Goal: Obtain resource: Download file/media

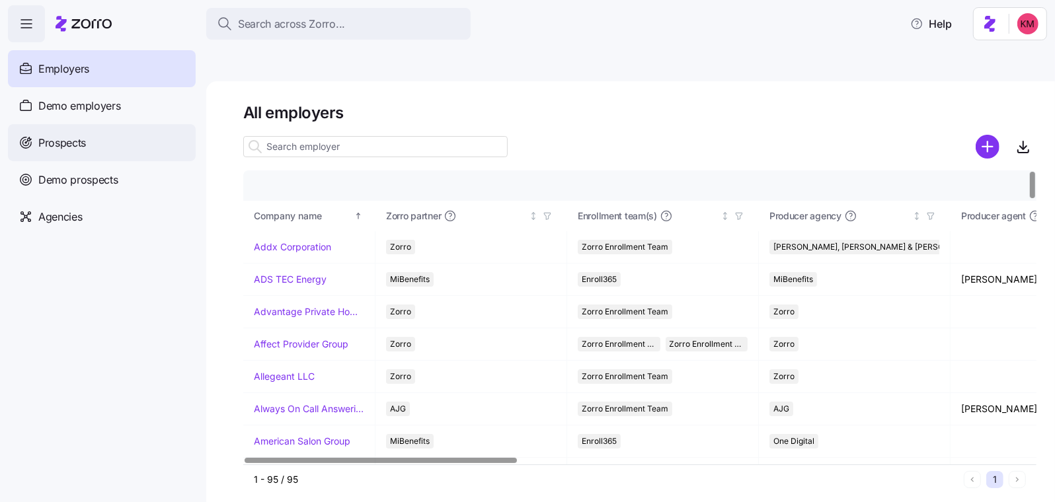
click at [103, 148] on div "Prospects" at bounding box center [102, 142] width 188 height 37
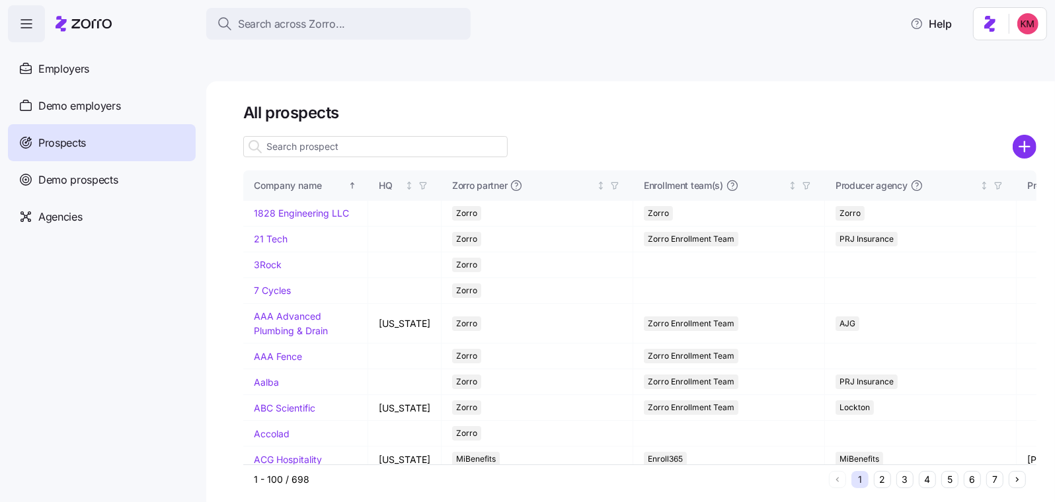
click at [371, 136] on input at bounding box center [375, 146] width 264 height 21
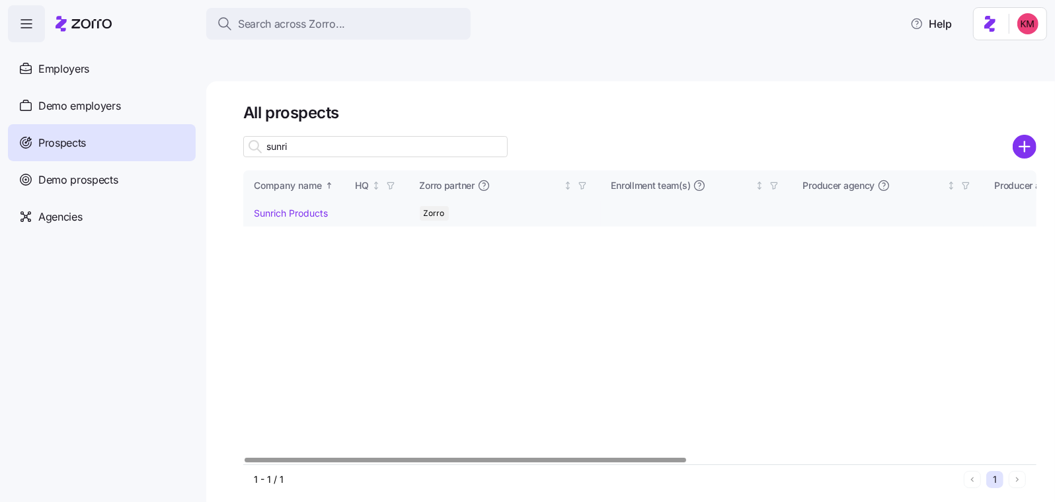
type input "sunri"
click at [291, 208] on link "Sunrich Products" at bounding box center [291, 213] width 74 height 11
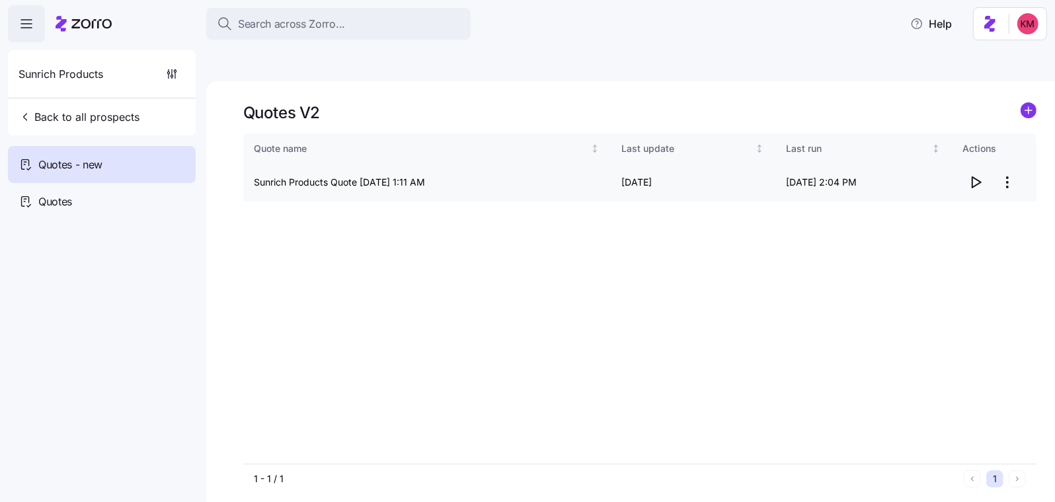
click at [979, 177] on icon "button" at bounding box center [976, 182] width 9 height 11
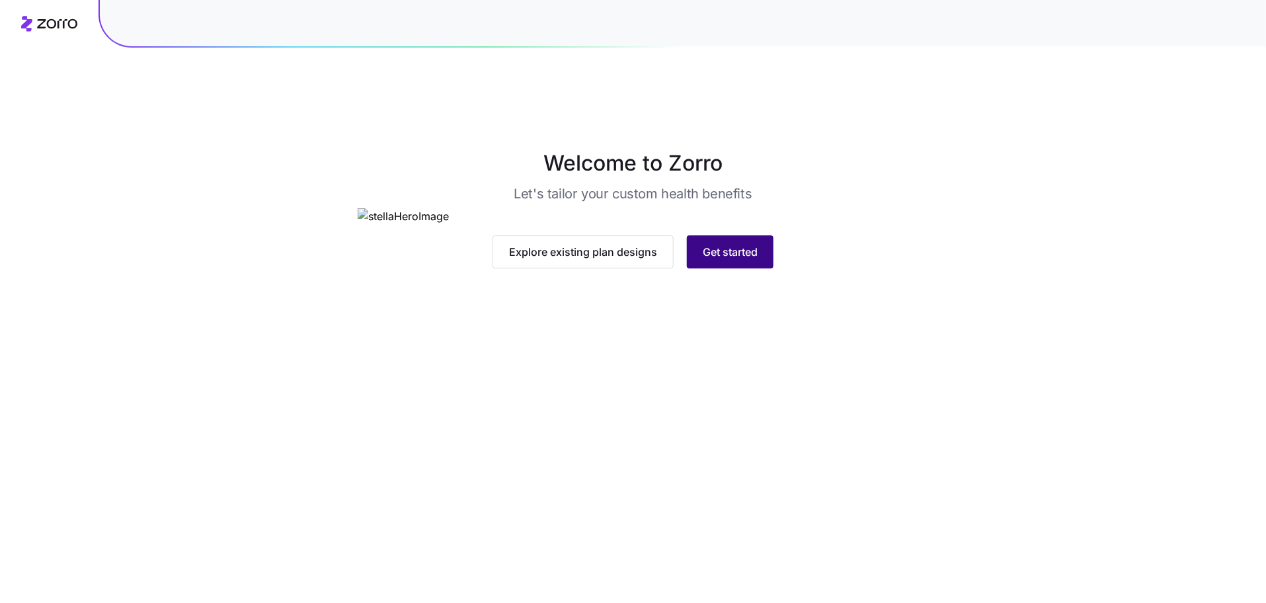
click at [716, 268] on button "Get started" at bounding box center [730, 251] width 87 height 33
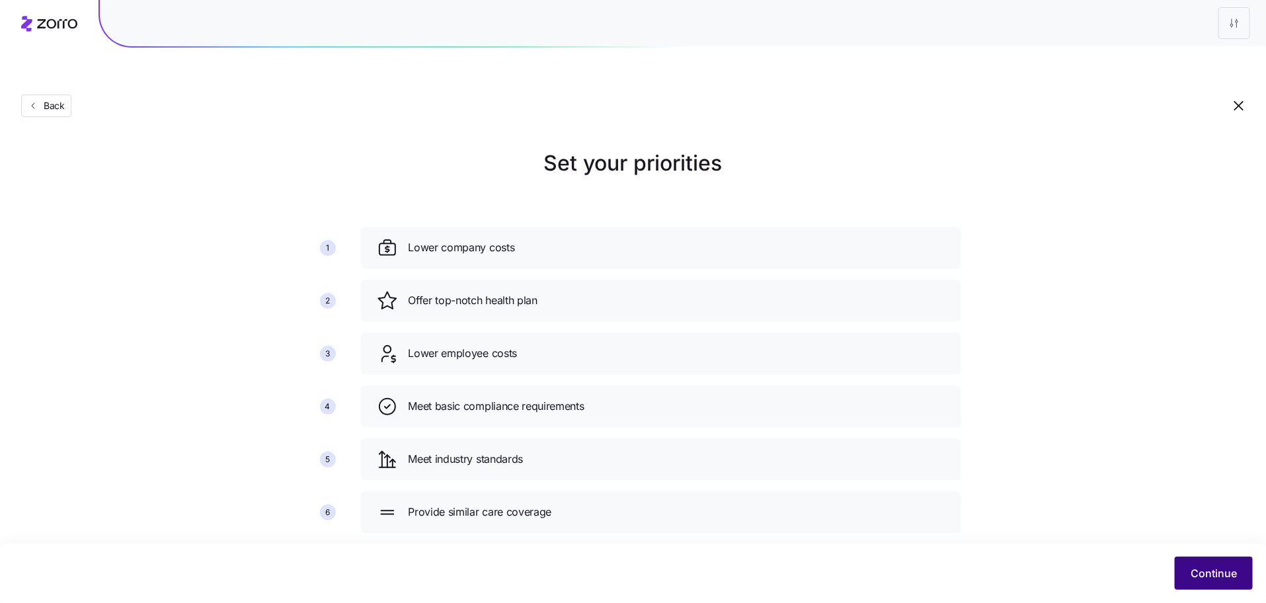
click at [1192, 559] on button "Continue" at bounding box center [1213, 572] width 78 height 33
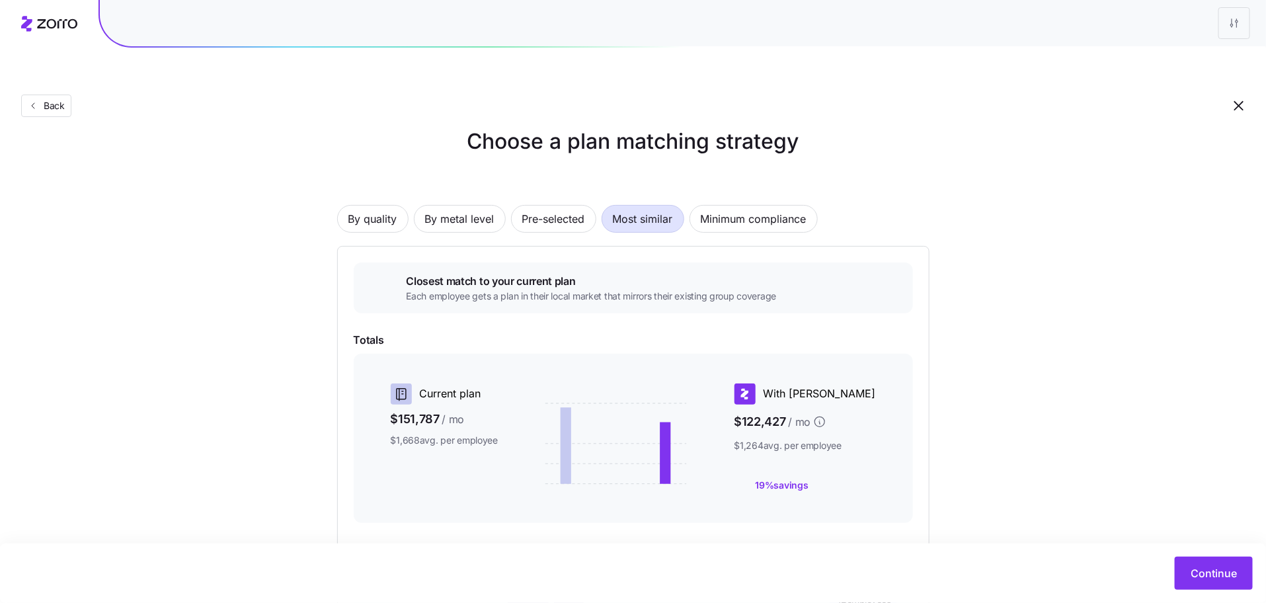
scroll to position [143, 0]
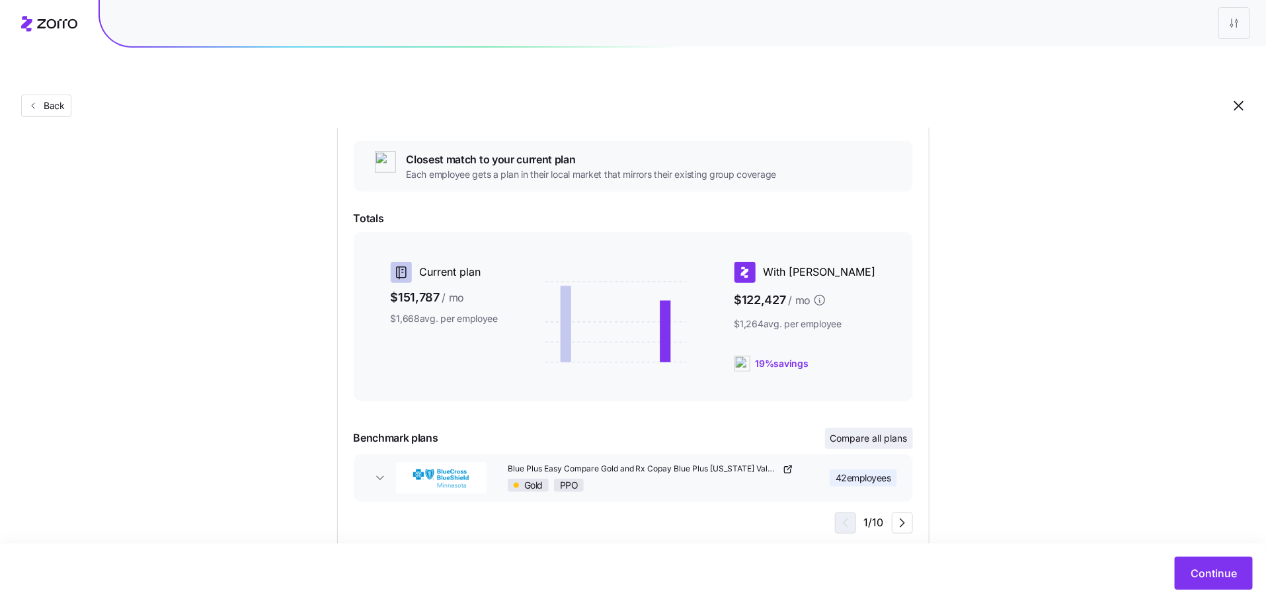
click at [884, 432] on span "Compare all plans" at bounding box center [868, 438] width 77 height 13
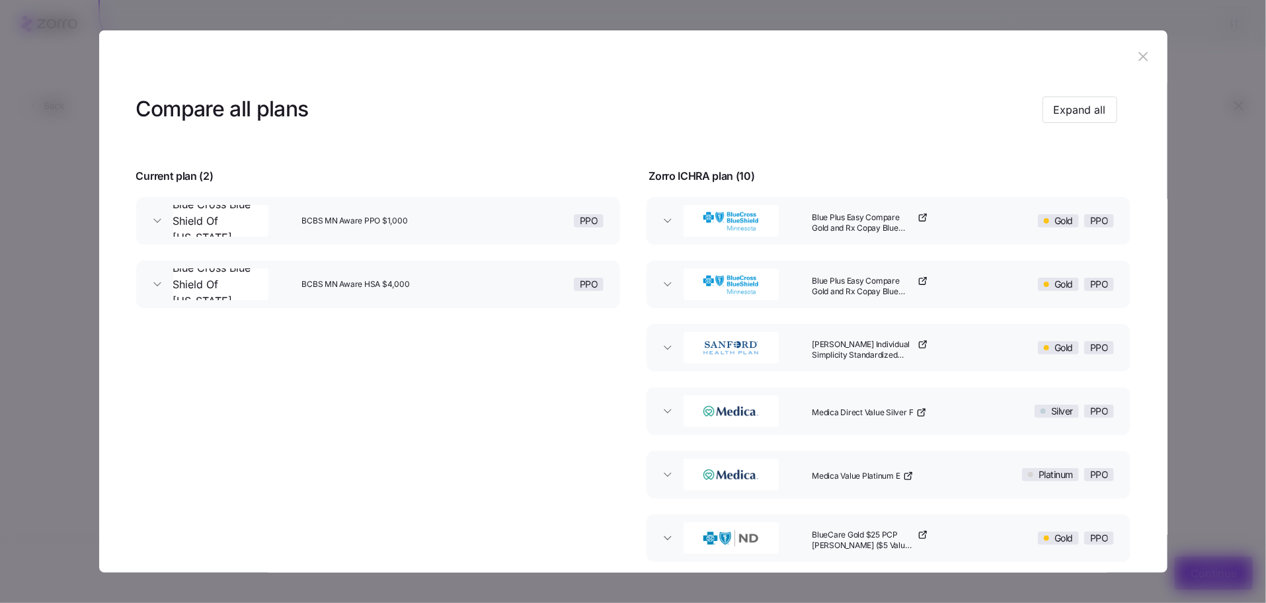
click at [918, 212] on icon "button" at bounding box center [922, 217] width 11 height 11
click at [920, 276] on icon "button" at bounding box center [922, 281] width 11 height 11
click at [923, 343] on icon "button" at bounding box center [922, 344] width 11 height 11
click at [921, 409] on icon "button" at bounding box center [921, 412] width 11 height 11
click at [909, 475] on icon "button" at bounding box center [908, 476] width 11 height 11
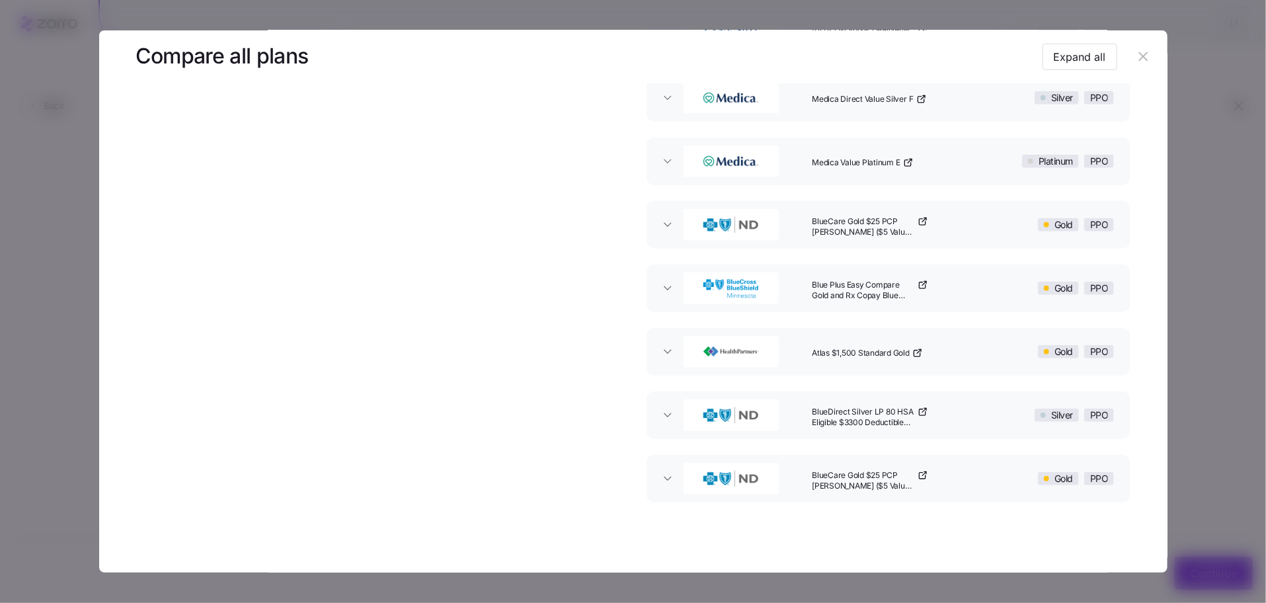
scroll to position [325, 0]
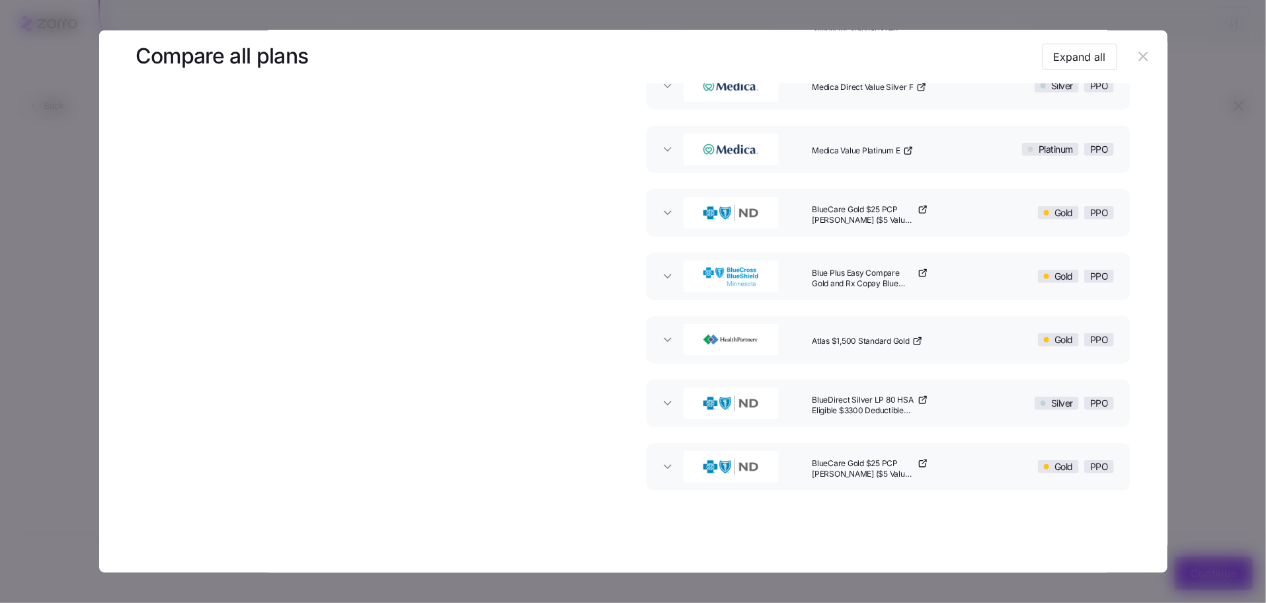
click at [924, 211] on div "BlueCare Gold $25 PCP Copay ($5 Value Based Drug List)" at bounding box center [898, 213] width 184 height 42
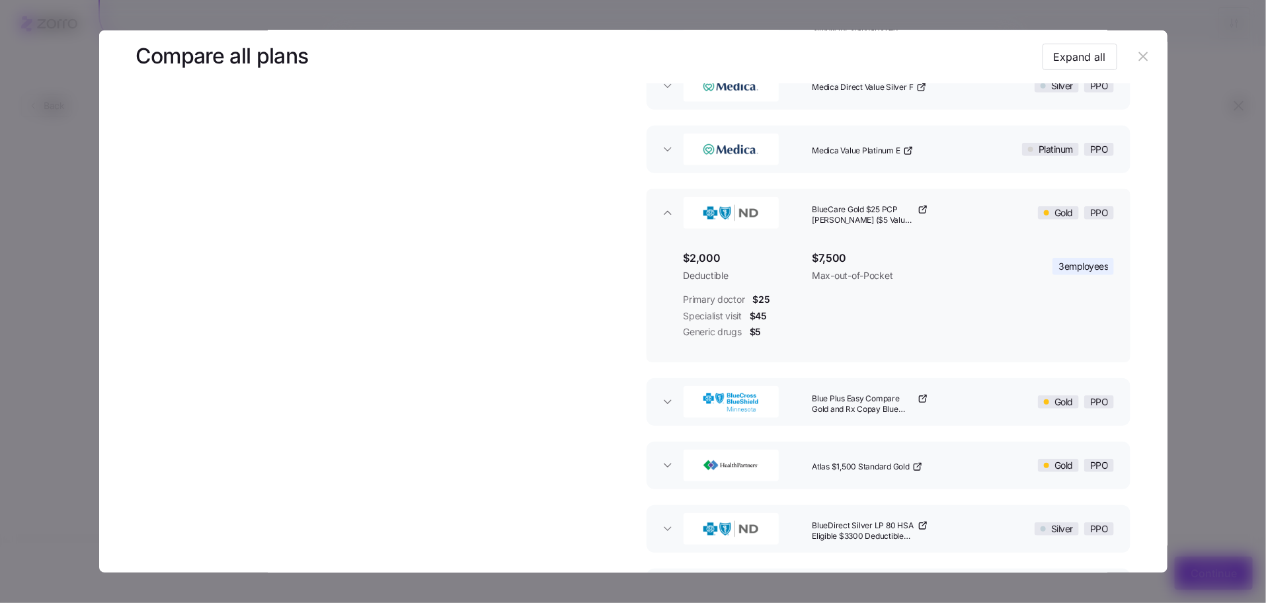
click at [920, 208] on icon "button" at bounding box center [922, 209] width 11 height 11
click at [921, 398] on icon "button" at bounding box center [922, 399] width 6 height 6
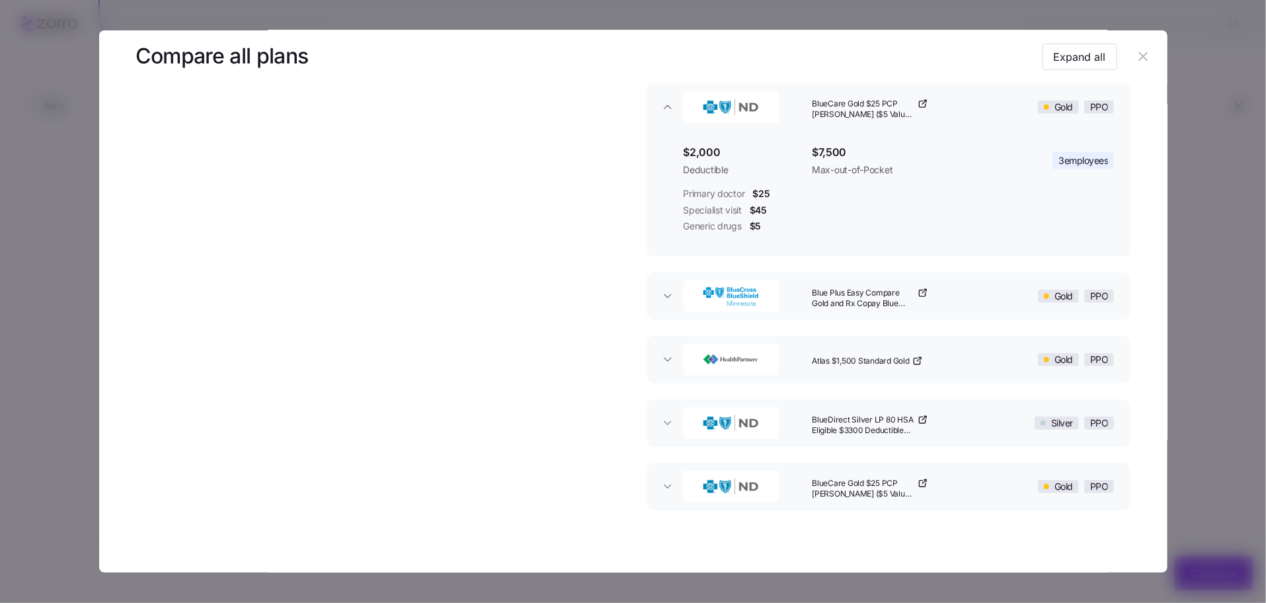
scroll to position [450, 0]
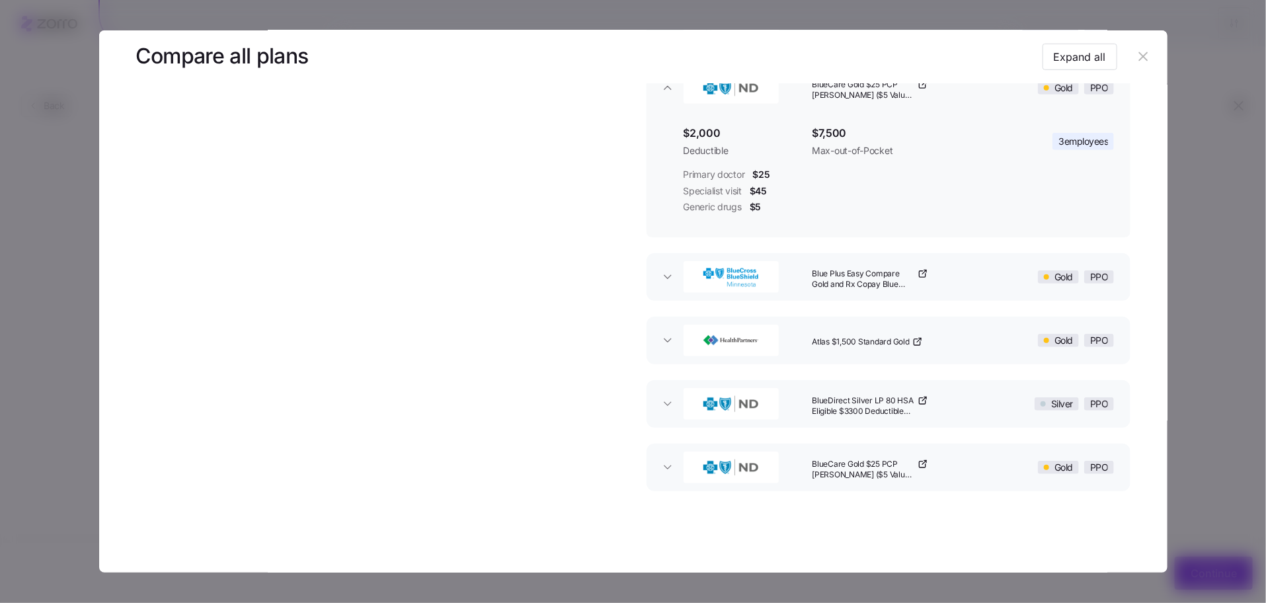
click at [915, 342] on icon "button" at bounding box center [917, 342] width 6 height 6
click at [920, 397] on icon "button" at bounding box center [922, 400] width 11 height 11
click at [920, 459] on icon "button" at bounding box center [922, 464] width 11 height 11
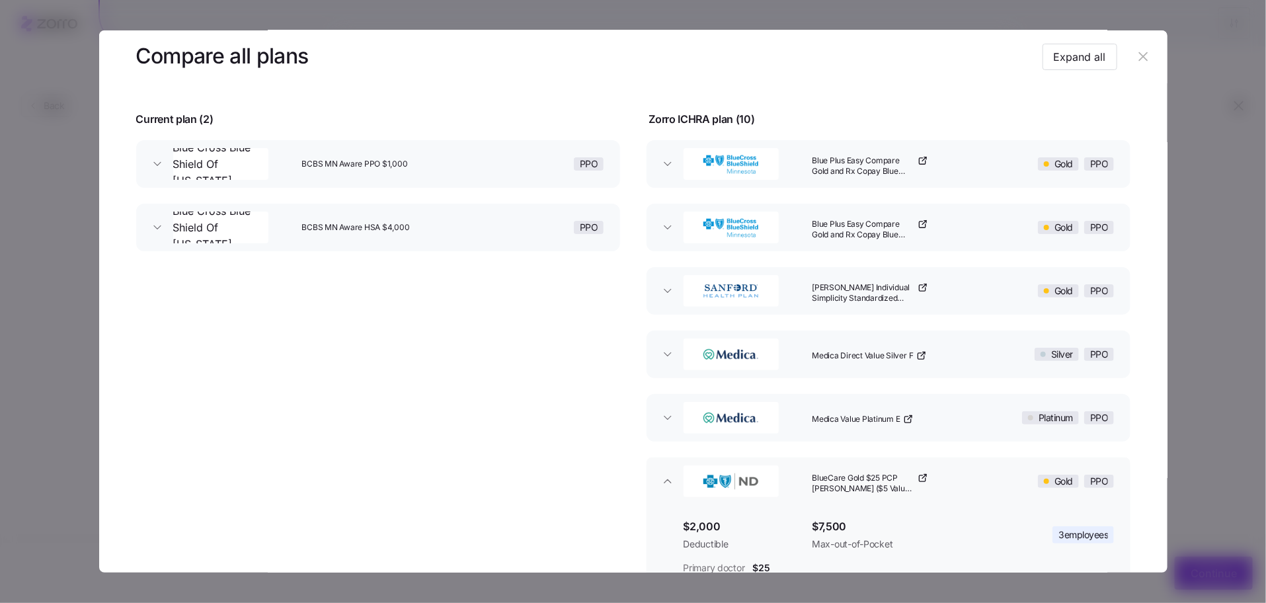
scroll to position [41, 0]
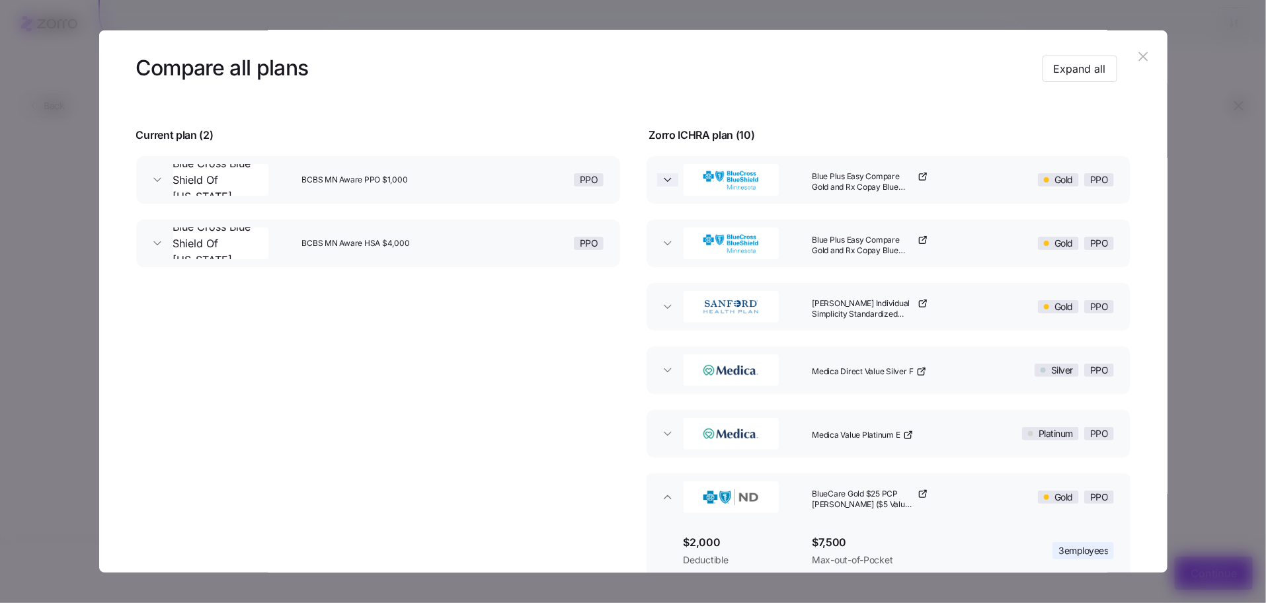
click at [657, 176] on span "button" at bounding box center [667, 179] width 21 height 13
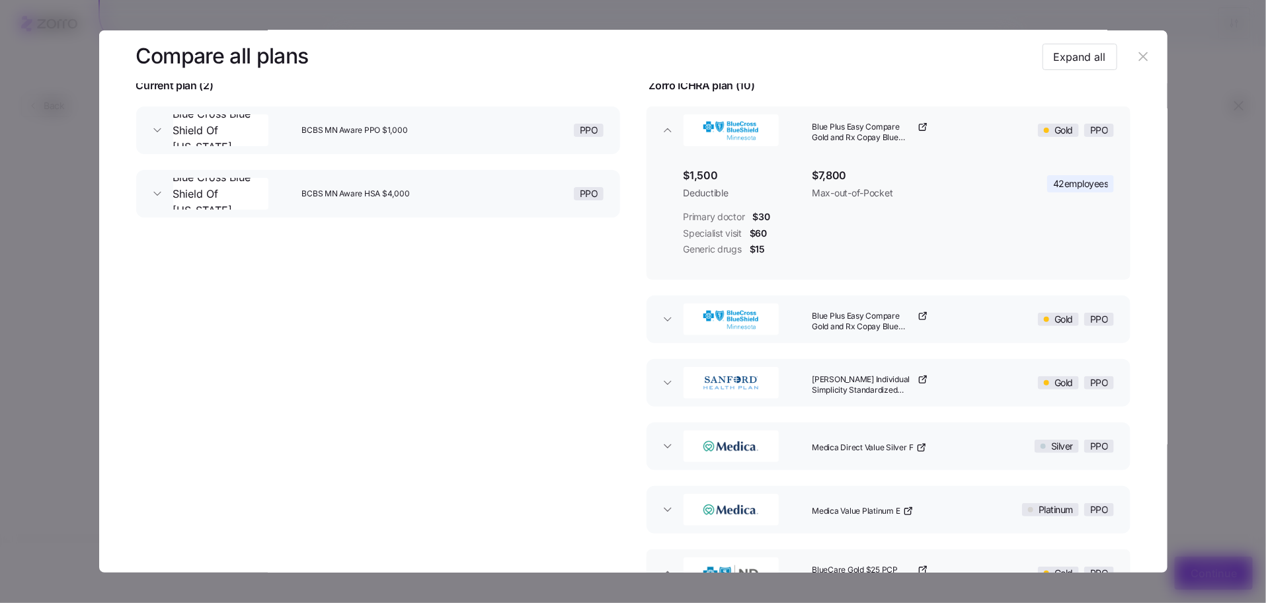
scroll to position [95, 0]
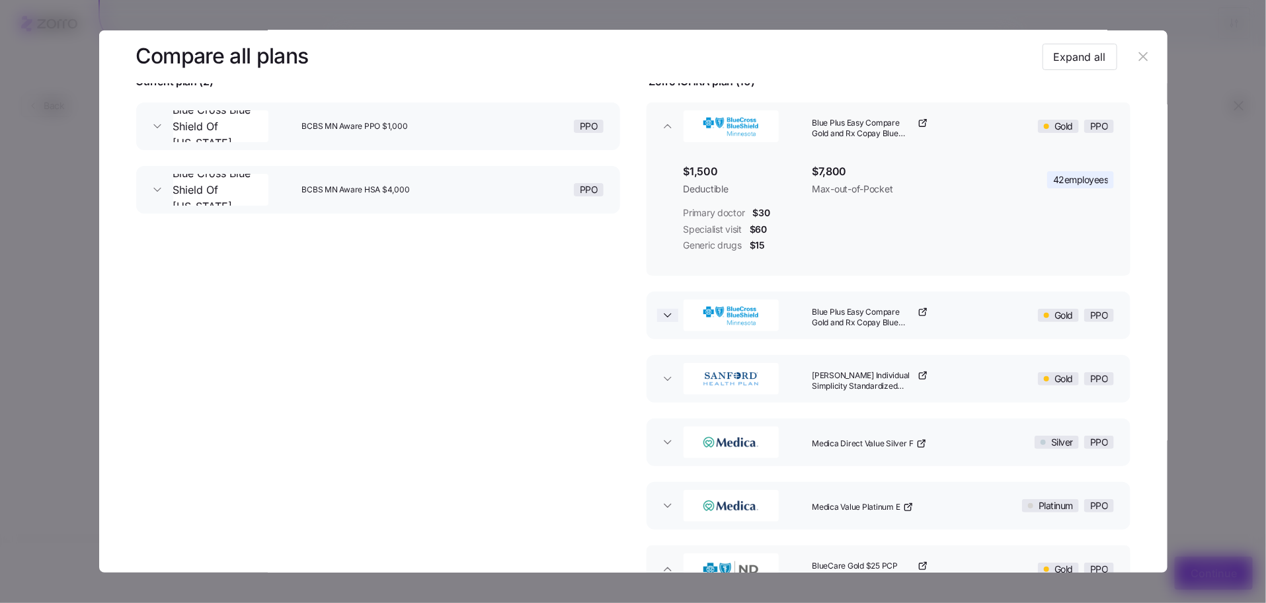
click at [673, 317] on span "button" at bounding box center [667, 315] width 21 height 13
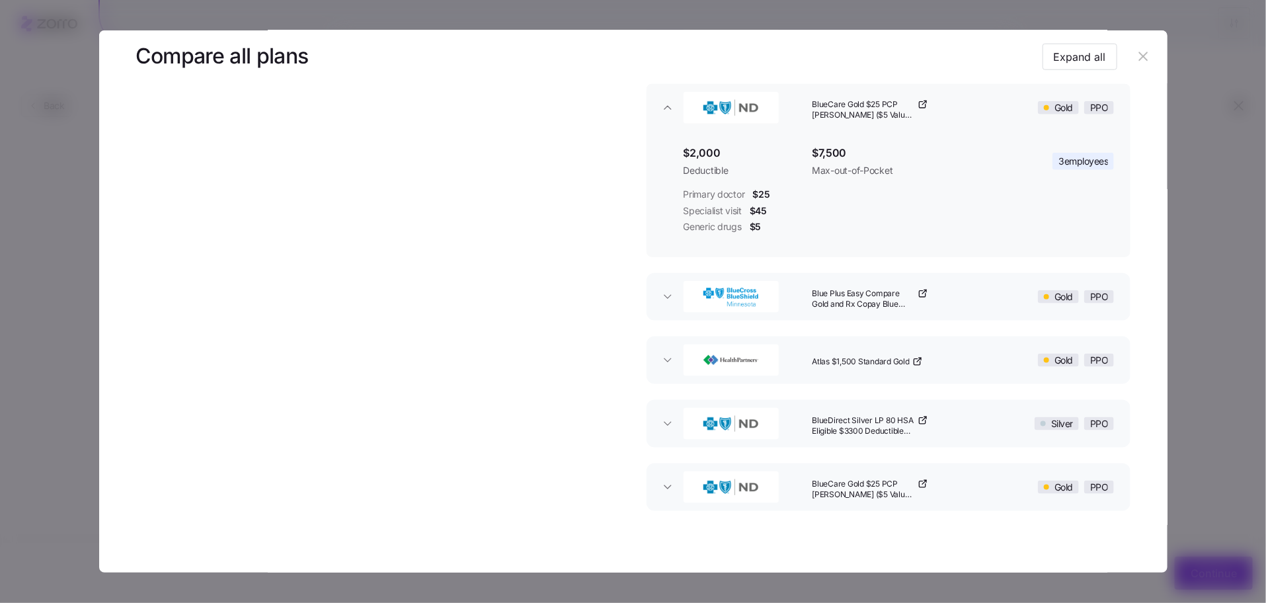
scroll to position [702, 0]
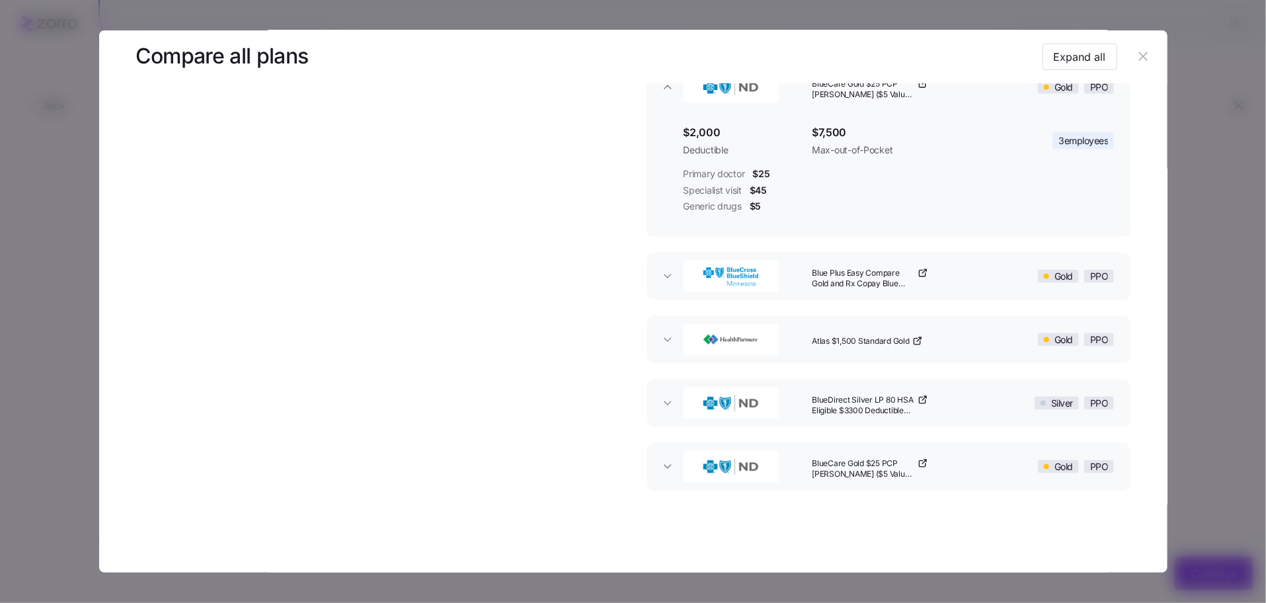
click at [1133, 65] on button "button" at bounding box center [1143, 56] width 21 height 21
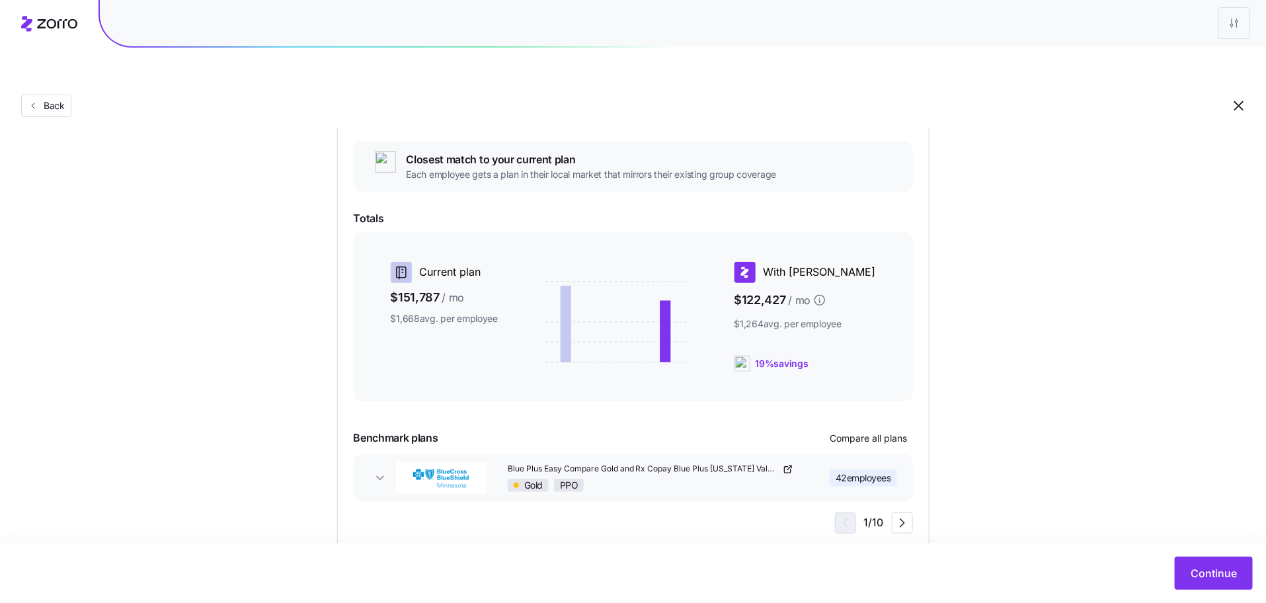
scroll to position [0, 0]
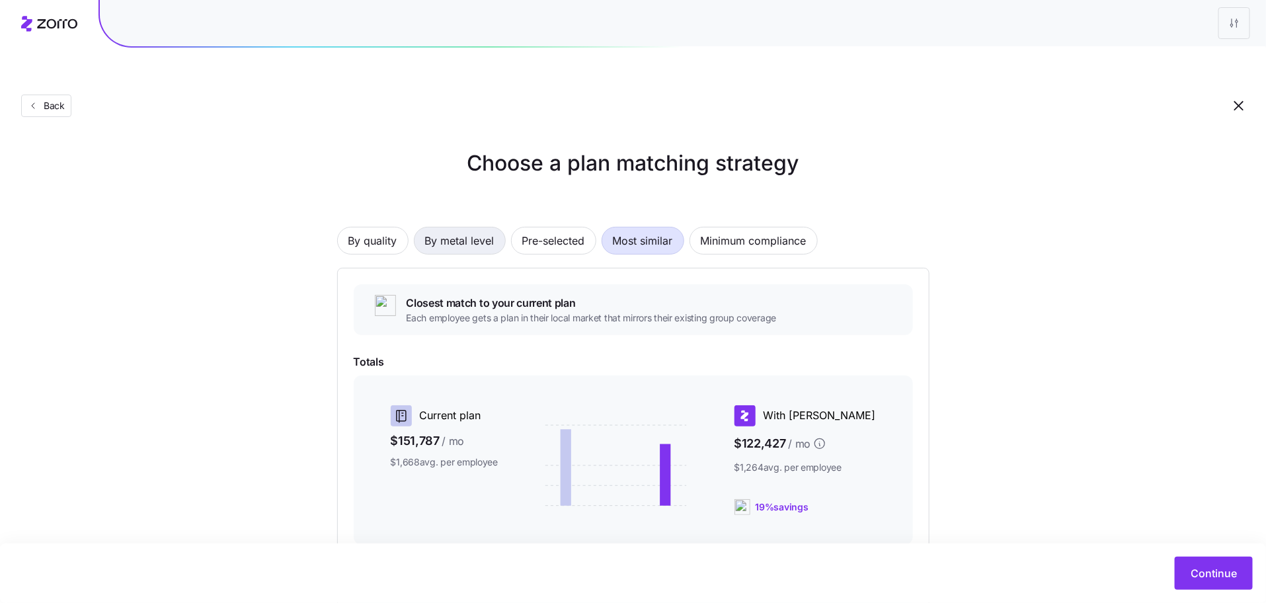
click at [453, 227] on span "By metal level" at bounding box center [459, 240] width 69 height 26
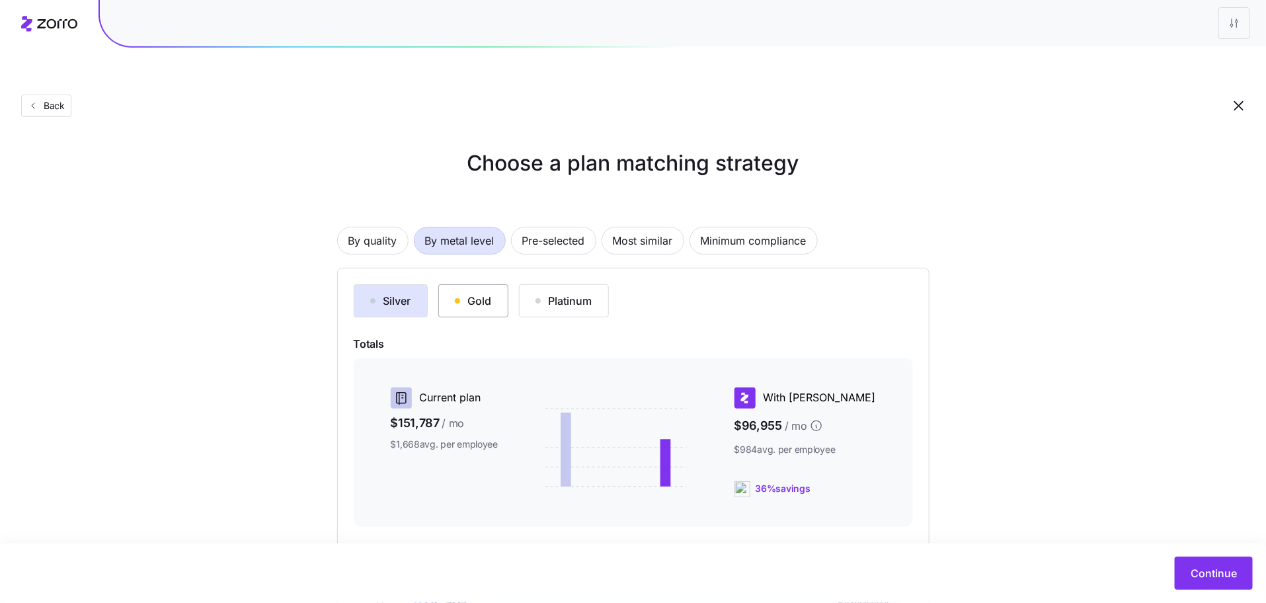
click at [486, 293] on div "Gold" at bounding box center [473, 301] width 37 height 16
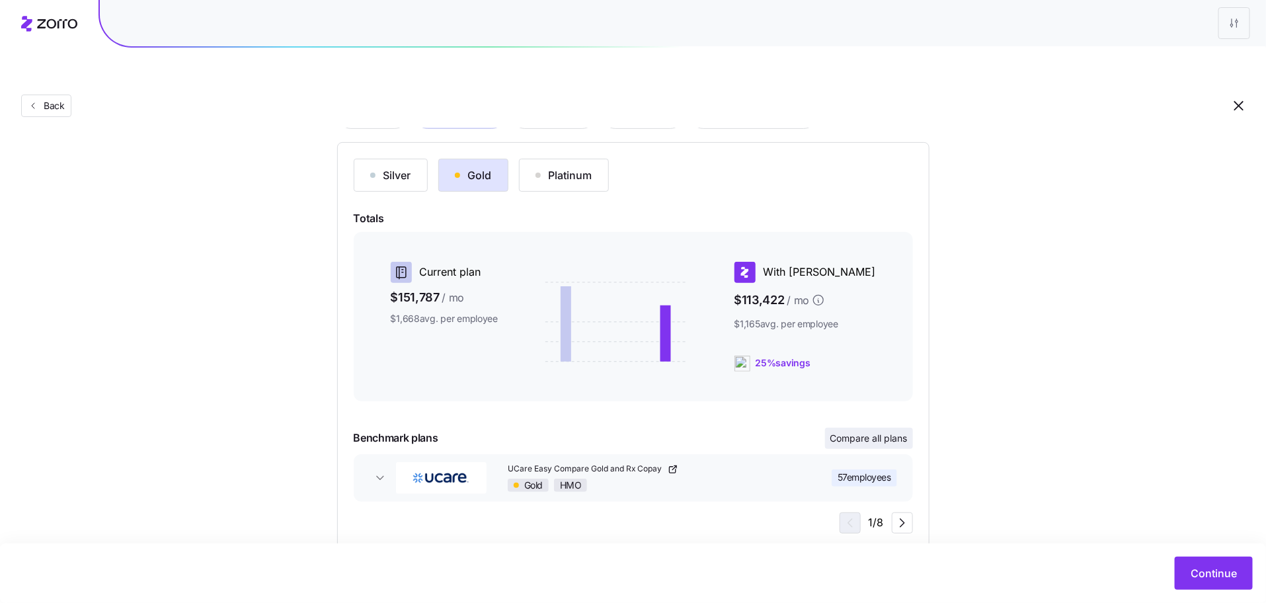
click at [872, 432] on span "Compare all plans" at bounding box center [868, 438] width 77 height 13
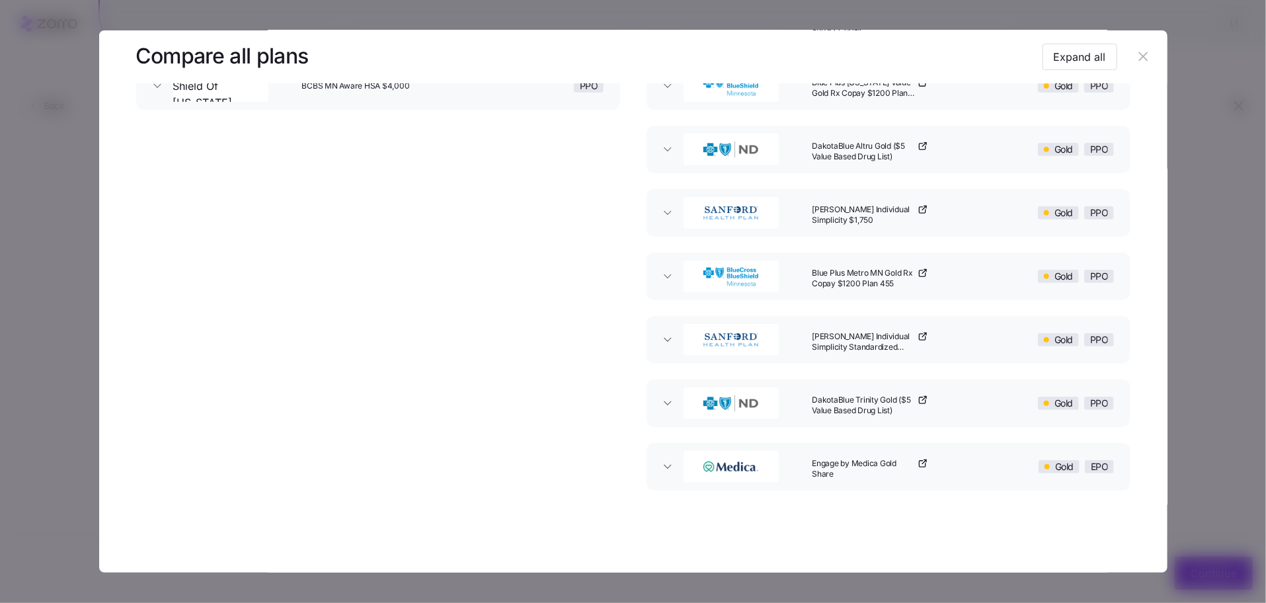
scroll to position [0, 0]
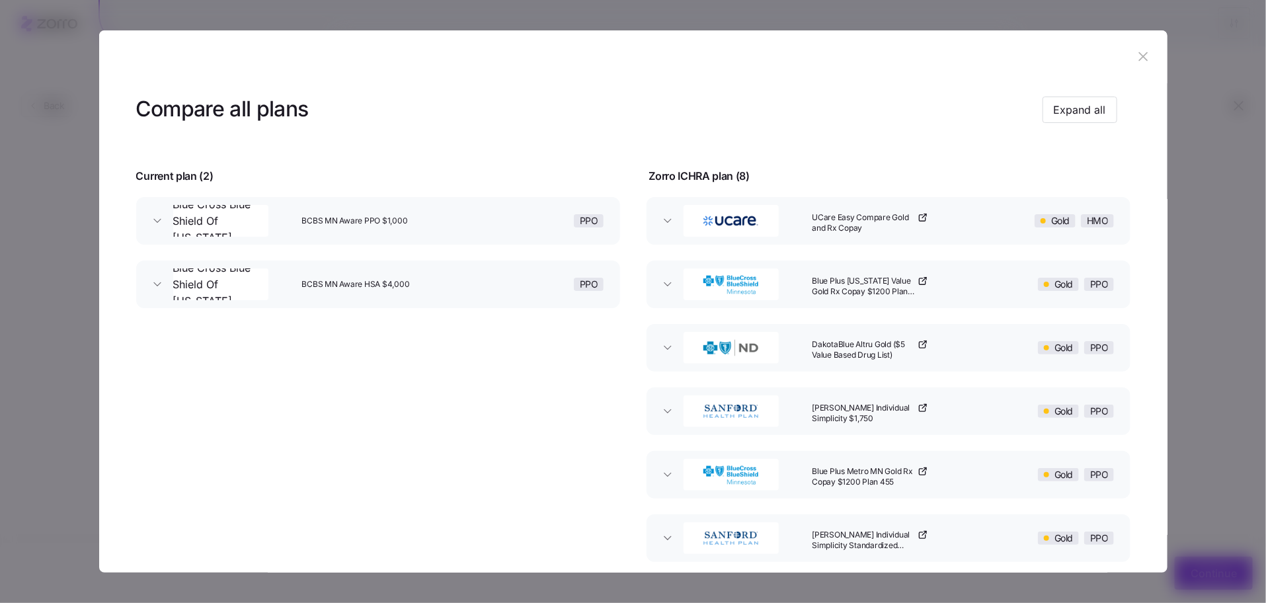
click at [919, 216] on icon "button" at bounding box center [922, 218] width 6 height 6
click at [919, 279] on icon "button" at bounding box center [922, 281] width 6 height 6
click at [919, 342] on icon "button" at bounding box center [922, 345] width 6 height 6
click at [924, 404] on icon "button" at bounding box center [925, 405] width 2 height 2
click at [920, 468] on icon "button" at bounding box center [922, 471] width 11 height 11
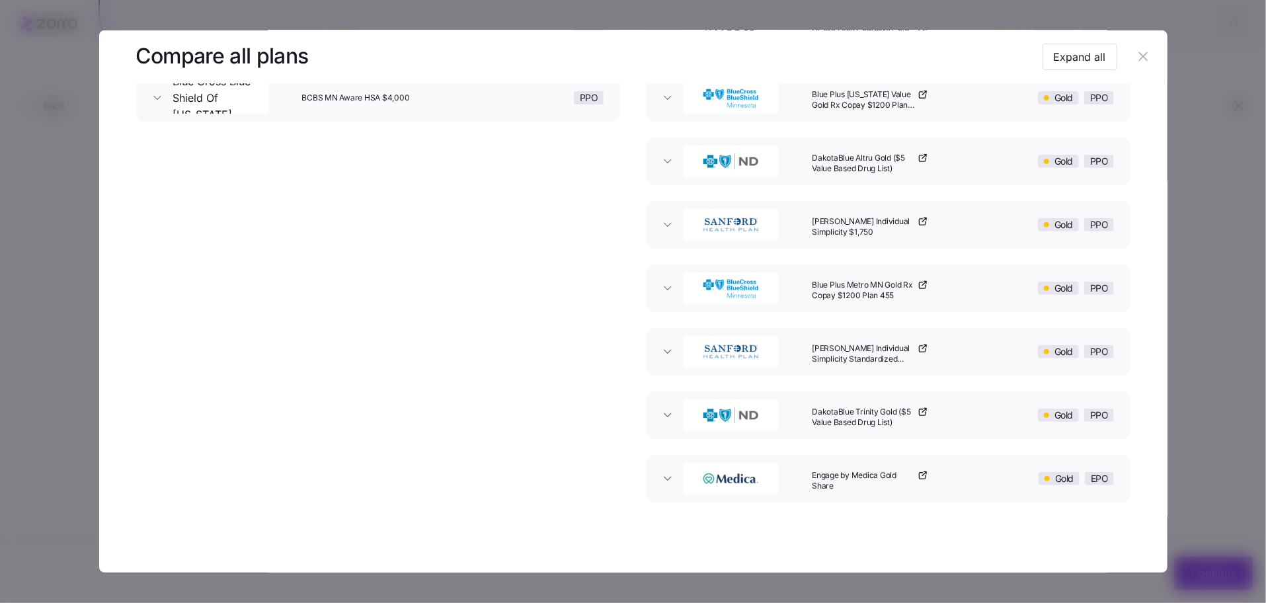
scroll to position [198, 0]
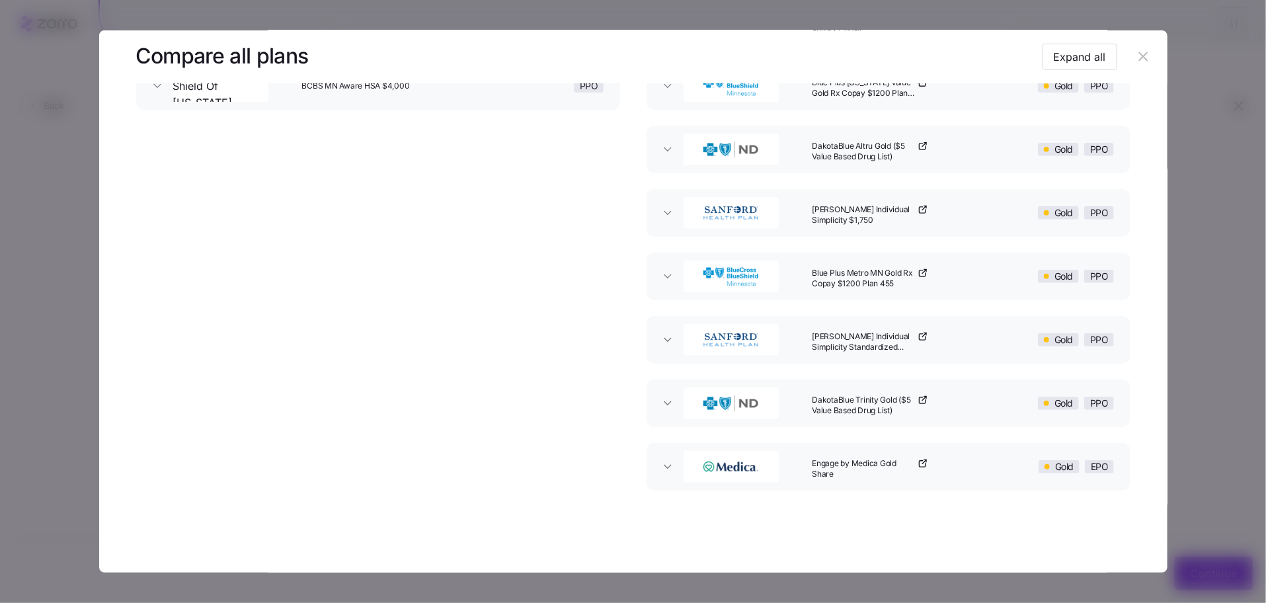
click at [923, 334] on icon "button" at bounding box center [925, 334] width 4 height 4
click at [923, 397] on icon "button" at bounding box center [922, 400] width 11 height 11
click at [920, 463] on icon "button" at bounding box center [922, 464] width 6 height 6
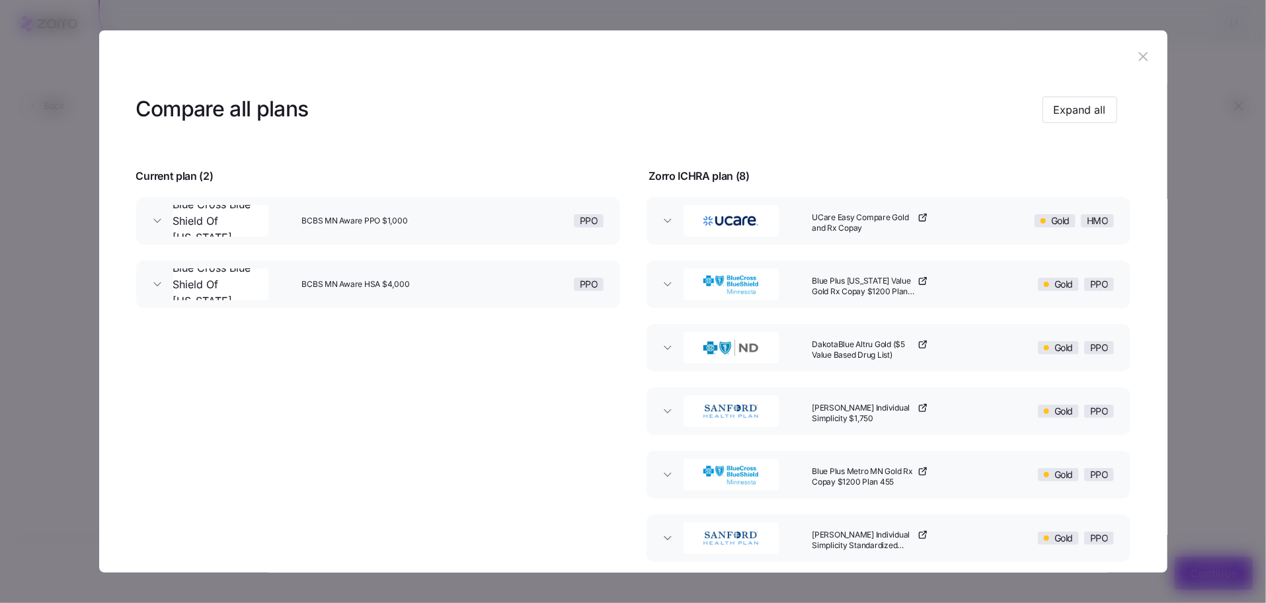
click at [1133, 46] on button "button" at bounding box center [1143, 56] width 21 height 21
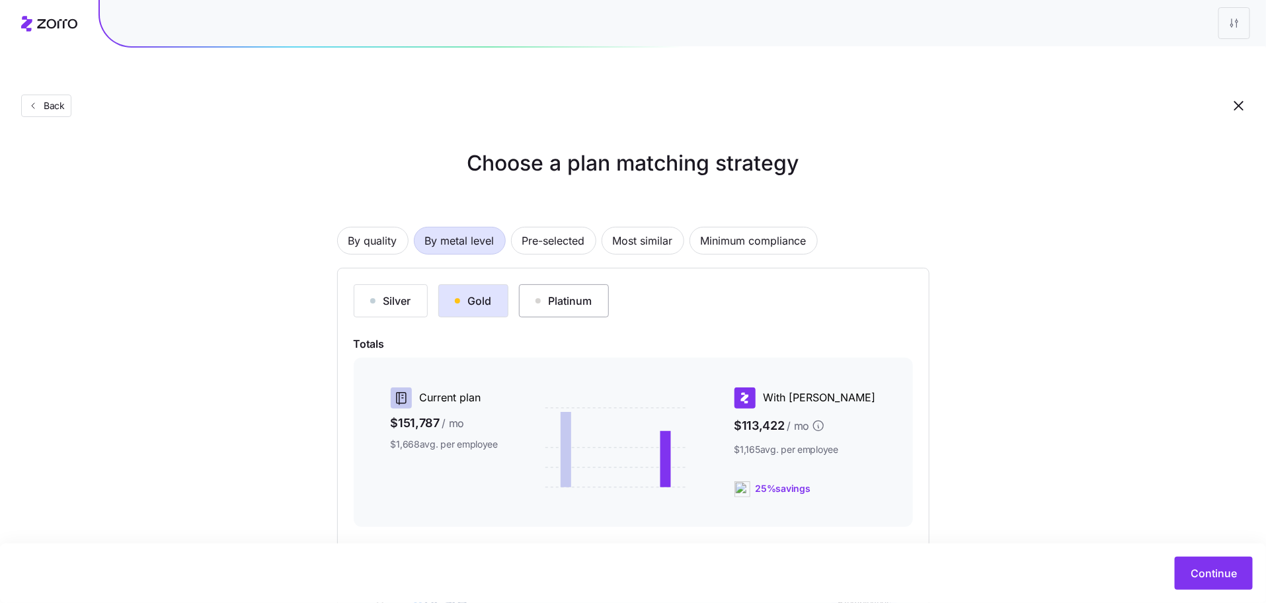
click at [576, 293] on div "Platinum" at bounding box center [563, 301] width 57 height 16
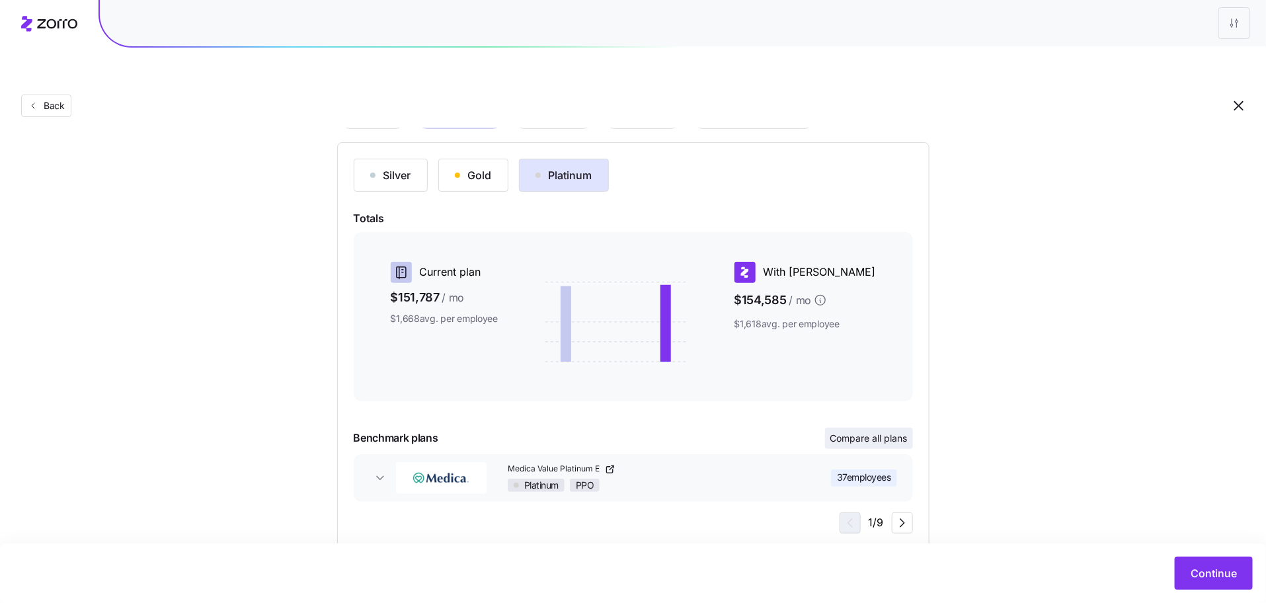
click at [874, 432] on span "Compare all plans" at bounding box center [868, 438] width 77 height 13
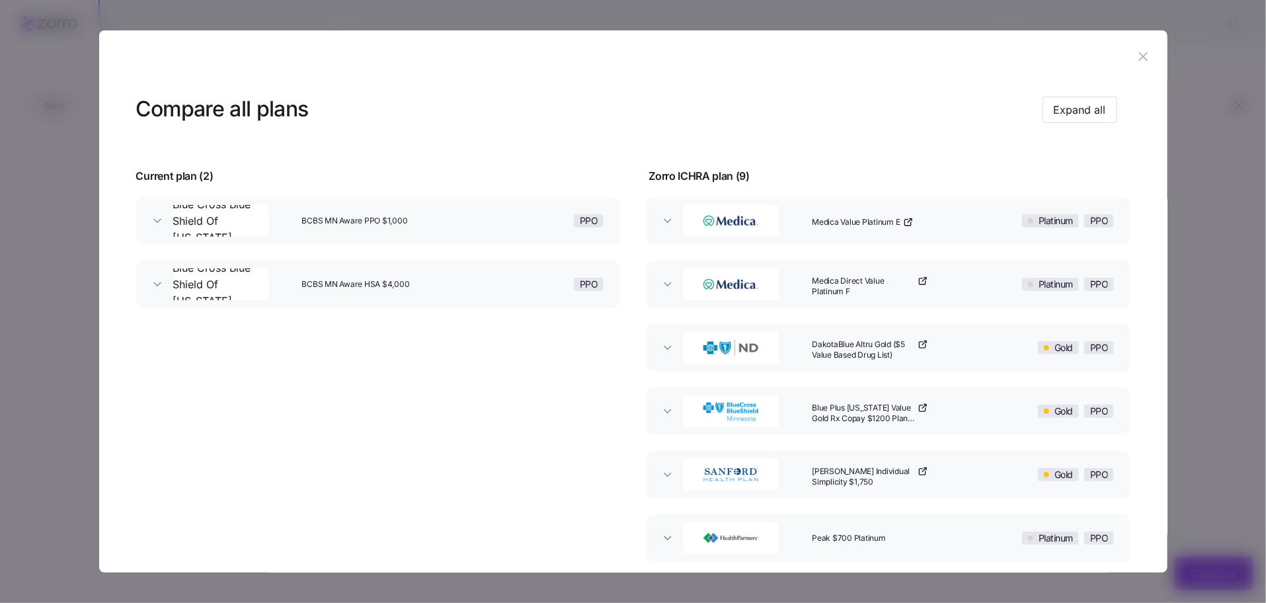
click at [907, 221] on icon "button" at bounding box center [908, 222] width 11 height 11
click at [921, 281] on icon "button" at bounding box center [922, 281] width 6 height 6
click at [920, 343] on icon "button" at bounding box center [922, 345] width 6 height 6
click at [919, 408] on icon "button" at bounding box center [922, 408] width 6 height 6
click at [923, 469] on icon "button" at bounding box center [925, 469] width 4 height 4
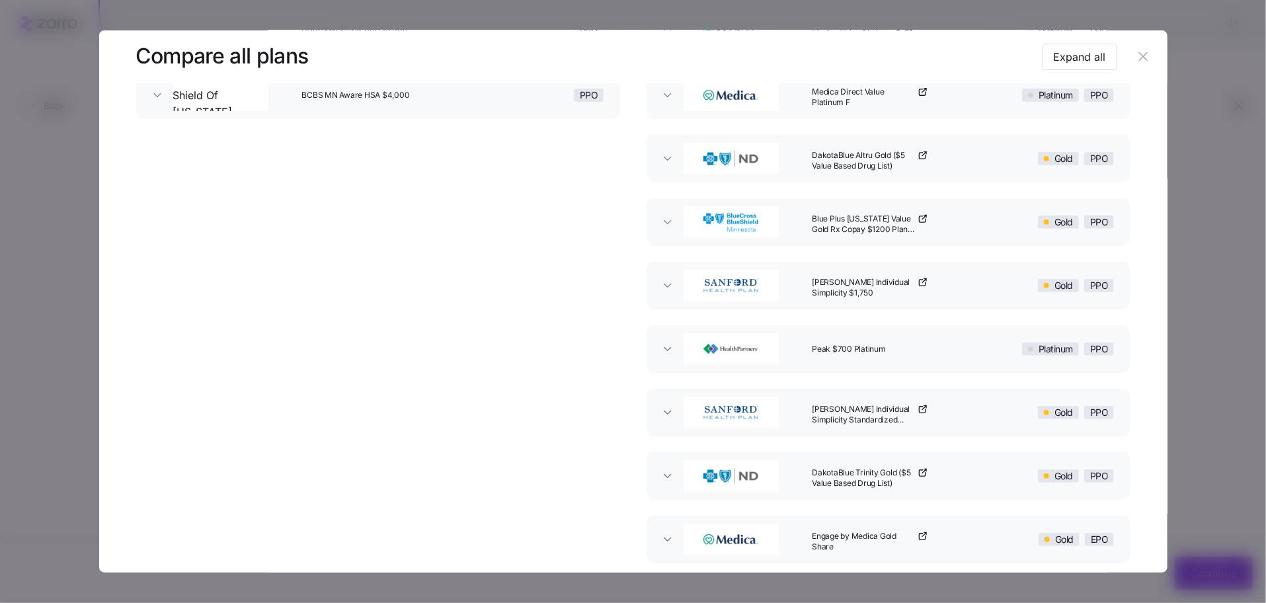
scroll to position [262, 0]
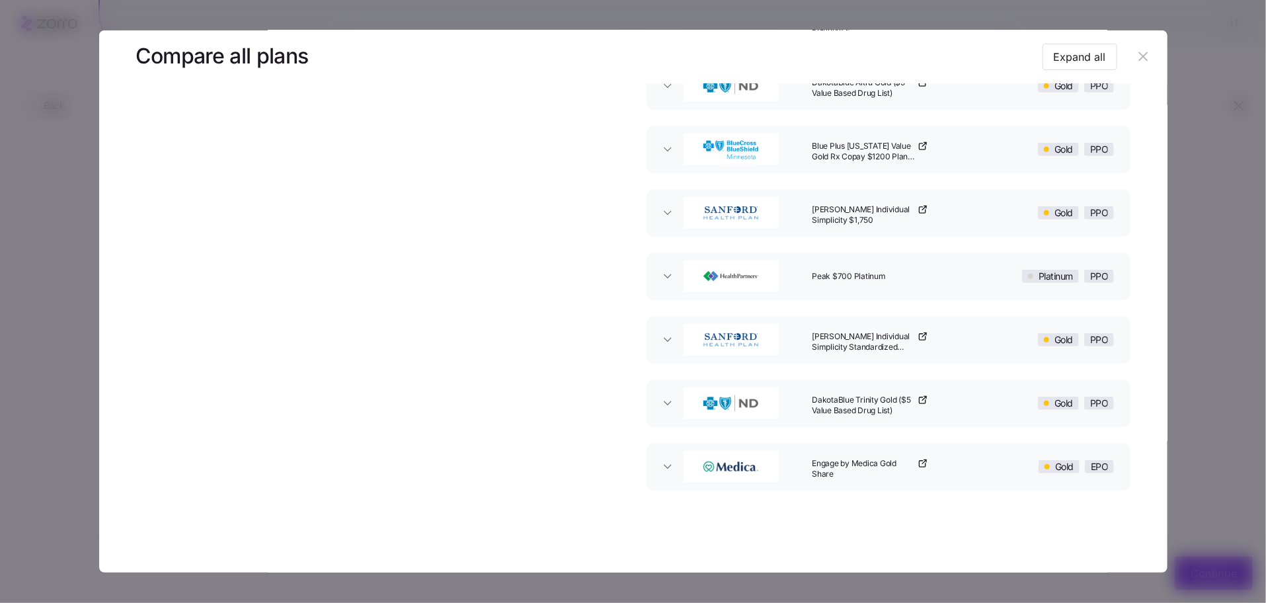
click at [925, 338] on div "Sanford Individual Simplicity Standardized $1,500" at bounding box center [898, 340] width 184 height 42
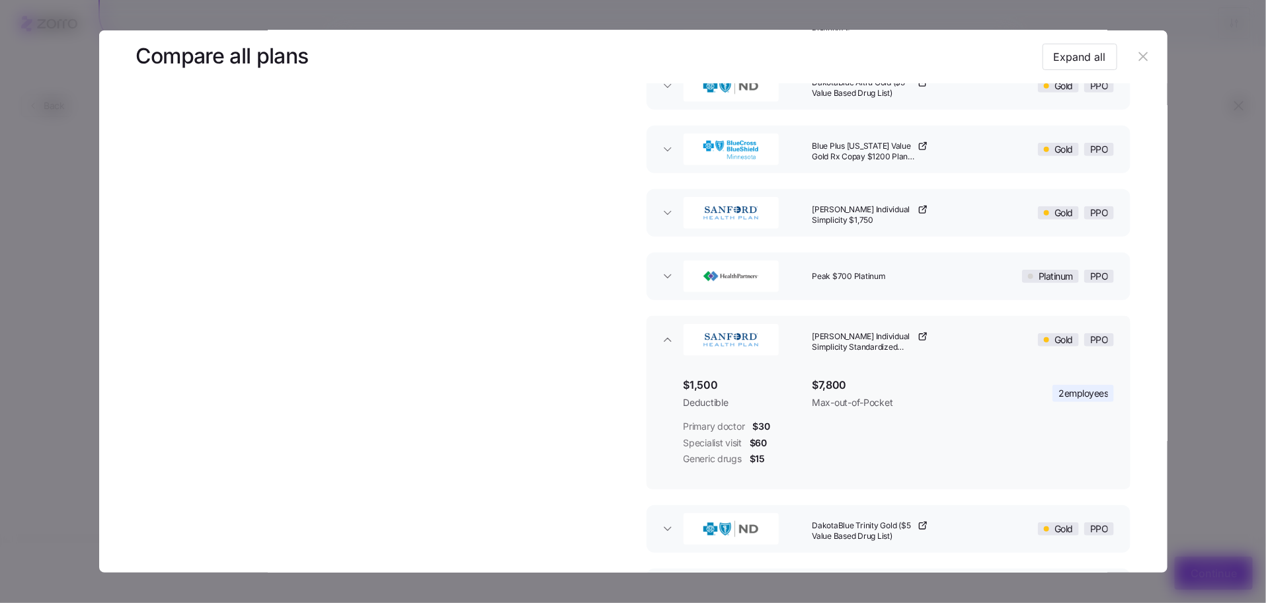
click at [921, 341] on link "Sanford Individual Simplicity Standardized $1,500" at bounding box center [870, 342] width 116 height 22
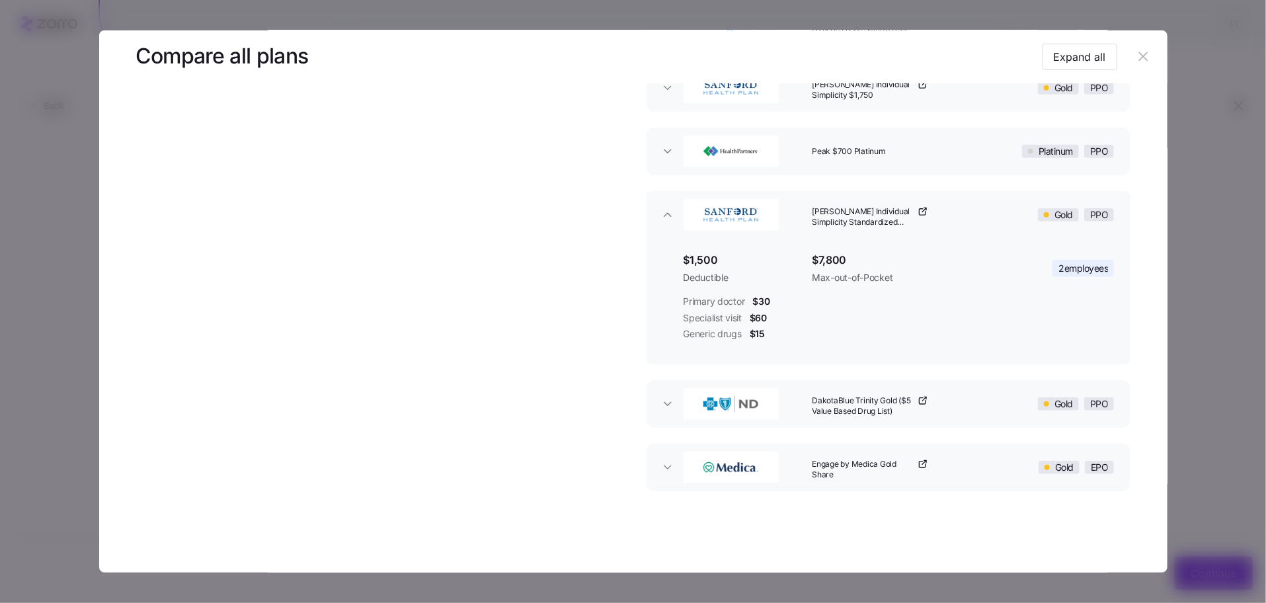
scroll to position [387, 0]
click at [921, 398] on icon "button" at bounding box center [922, 400] width 11 height 11
click at [920, 460] on icon "button" at bounding box center [922, 464] width 11 height 11
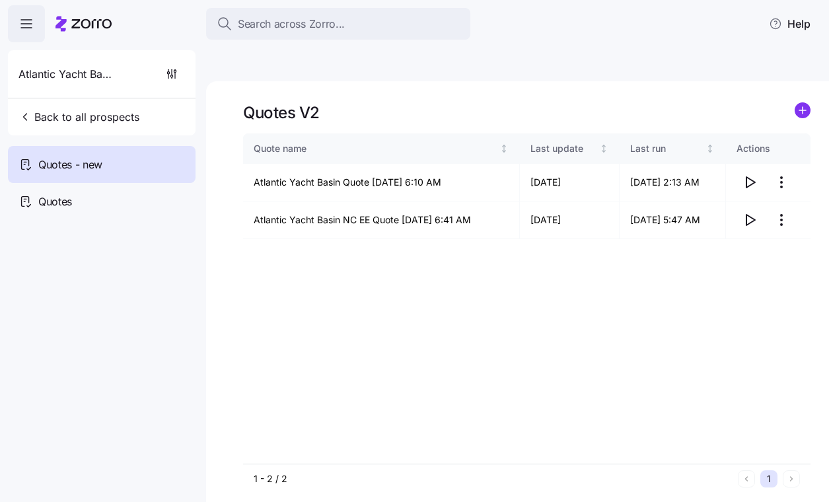
click at [86, 17] on icon at bounding box center [84, 24] width 56 height 16
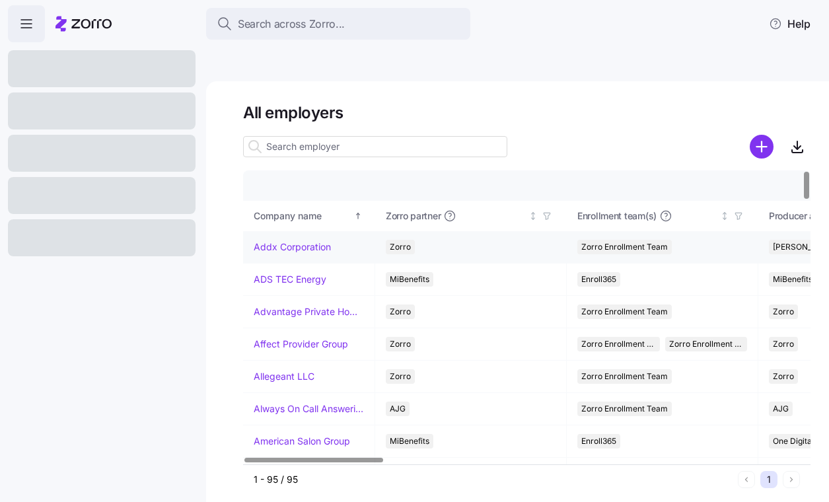
click at [266, 241] on link "Addx Corporation" at bounding box center [292, 247] width 77 height 13
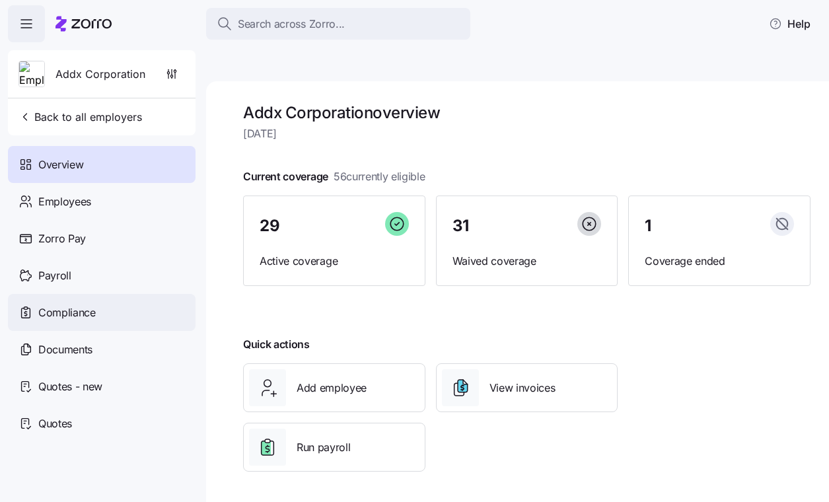
click at [91, 303] on div "Compliance" at bounding box center [102, 312] width 188 height 37
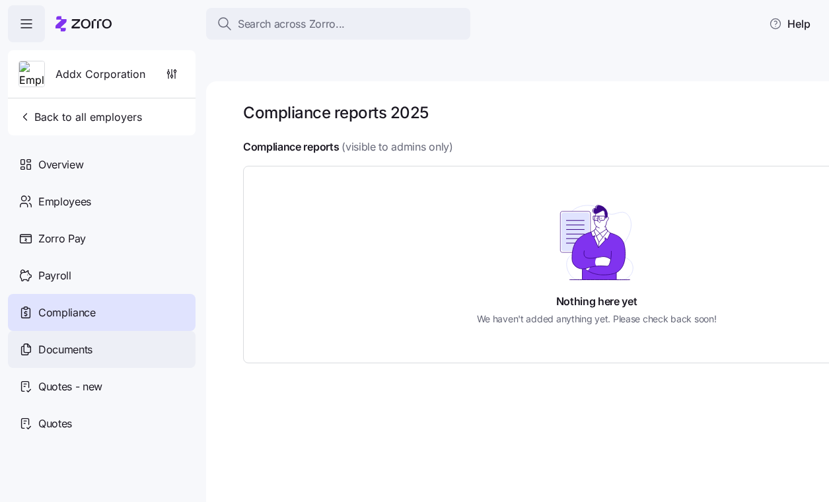
click at [117, 344] on div "Documents" at bounding box center [102, 349] width 188 height 37
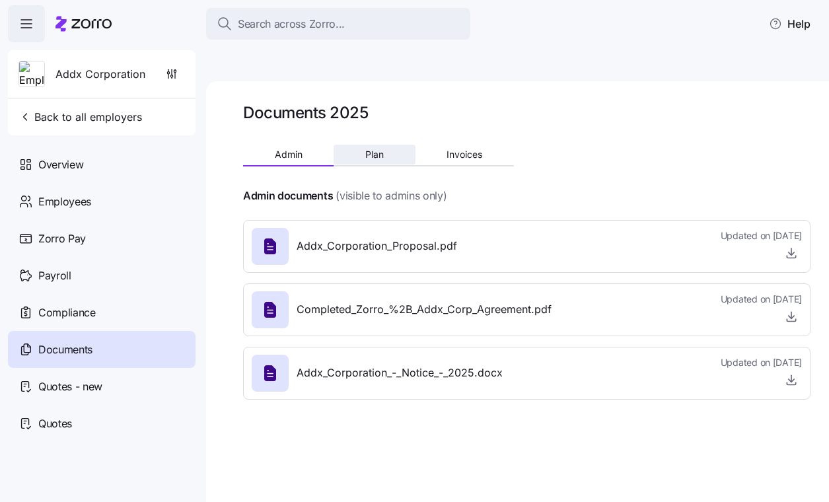
click at [352, 145] on button "Plan" at bounding box center [374, 155] width 81 height 20
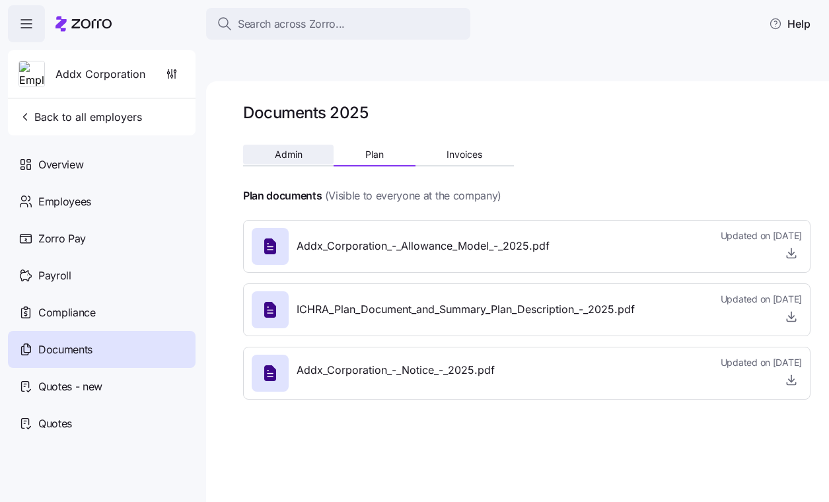
click at [284, 150] on span "Admin" at bounding box center [289, 154] width 28 height 9
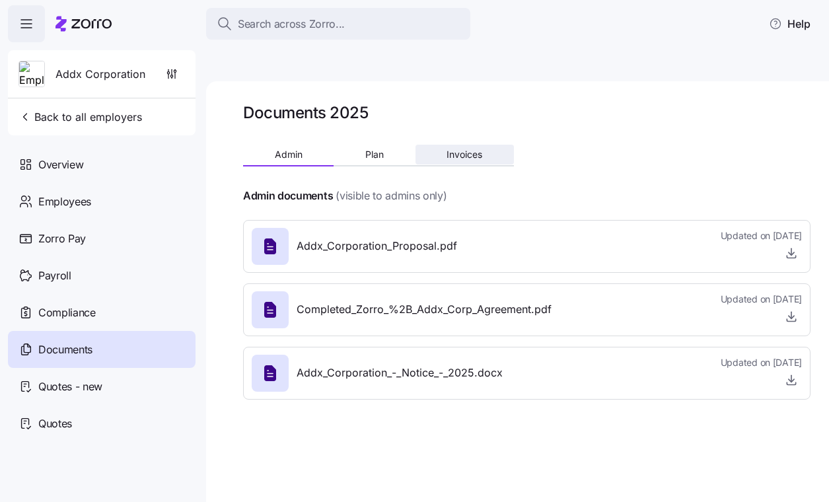
click at [457, 150] on span "Invoices" at bounding box center [465, 154] width 36 height 9
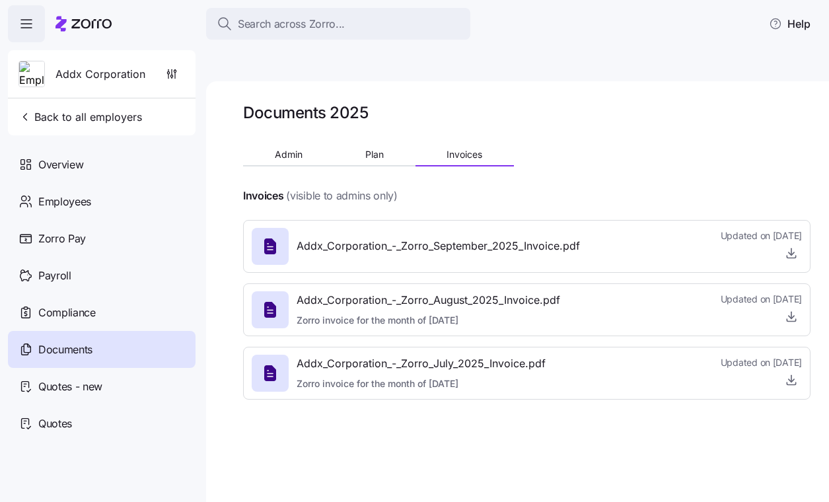
click at [477, 238] on span "Addx_Corporation_-_Zorro_September_2025_Invoice.pdf" at bounding box center [439, 246] width 284 height 17
click at [783, 243] on span "button" at bounding box center [792, 253] width 20 height 20
click at [792, 248] on icon "button" at bounding box center [792, 251] width 0 height 7
click at [319, 145] on button "Admin" at bounding box center [288, 155] width 91 height 20
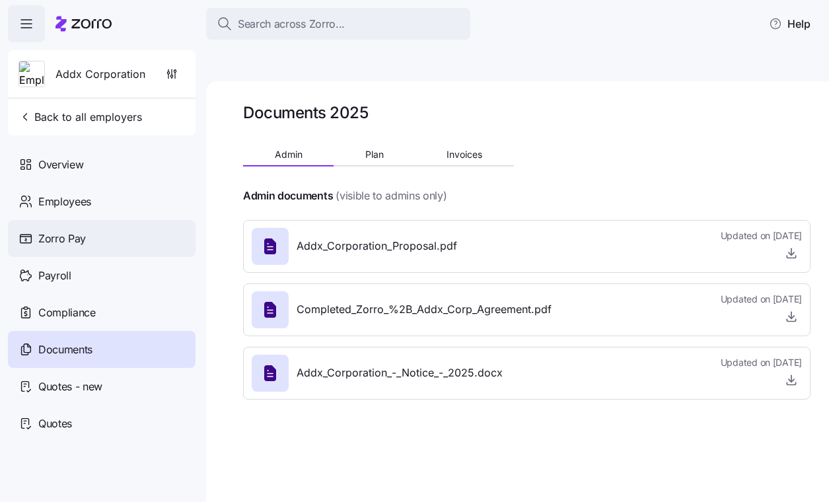
click at [54, 245] on span "Zorro Pay" at bounding box center [62, 239] width 48 height 17
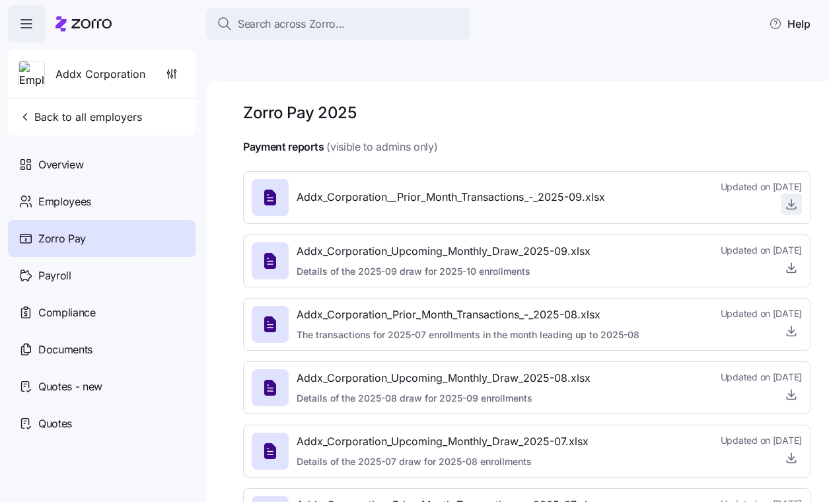
click at [792, 198] on icon "button" at bounding box center [791, 204] width 13 height 13
click at [786, 261] on icon "button" at bounding box center [791, 267] width 13 height 13
